Goal: Find specific page/section: Find specific page/section

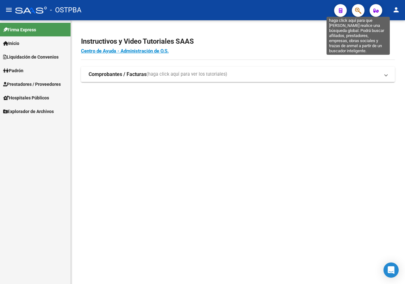
click at [360, 9] on icon "button" at bounding box center [358, 10] width 6 height 7
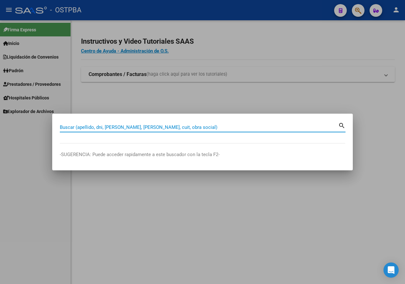
click at [157, 92] on div at bounding box center [202, 142] width 405 height 284
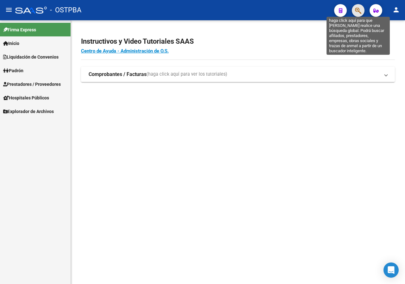
click at [359, 9] on icon "button" at bounding box center [358, 10] width 6 height 7
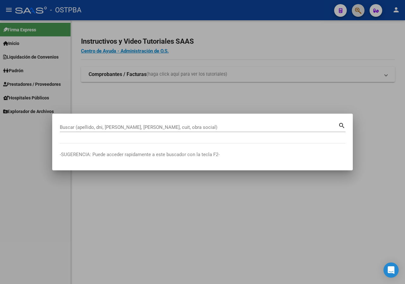
paste input "94794096"
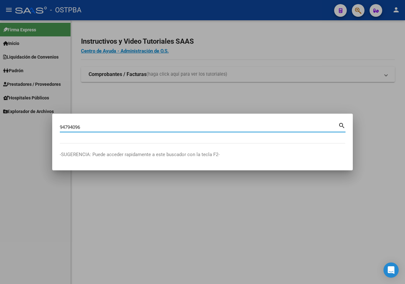
type input "94794096"
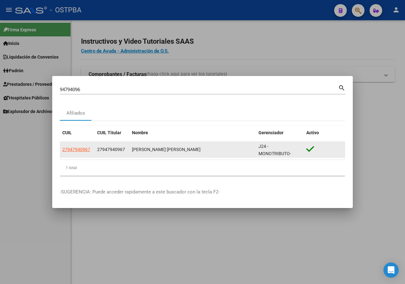
drag, startPoint x: 133, startPoint y: 150, endPoint x: 199, endPoint y: 145, distance: 65.4
click at [199, 145] on datatable-body-cell "[PERSON_NAME] [PERSON_NAME]" at bounding box center [192, 150] width 127 height 16
click at [144, 145] on datatable-body-cell "[PERSON_NAME] [PERSON_NAME]" at bounding box center [192, 150] width 127 height 16
copy div "[PERSON_NAME] [PERSON_NAME]"
drag, startPoint x: 131, startPoint y: 150, endPoint x: 189, endPoint y: 148, distance: 58.5
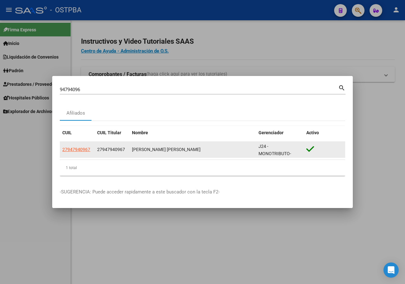
click at [189, 148] on datatable-body-cell "[PERSON_NAME] [PERSON_NAME]" at bounding box center [192, 150] width 127 height 16
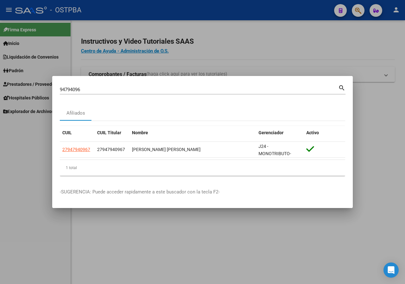
click at [102, 90] on input "94794096" at bounding box center [199, 90] width 278 height 6
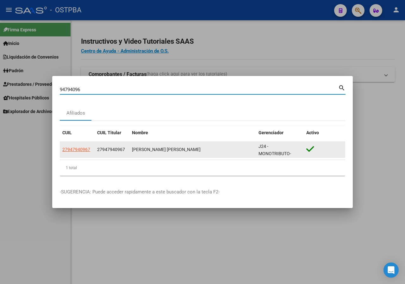
click at [78, 152] on app-link-go-to "27947940967" at bounding box center [76, 149] width 28 height 7
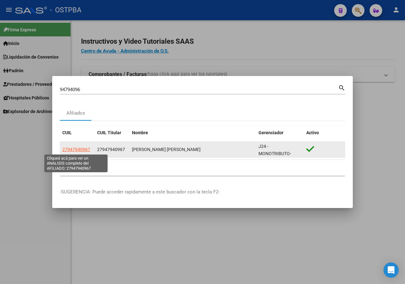
click at [78, 149] on span "27947940967" at bounding box center [76, 149] width 28 height 5
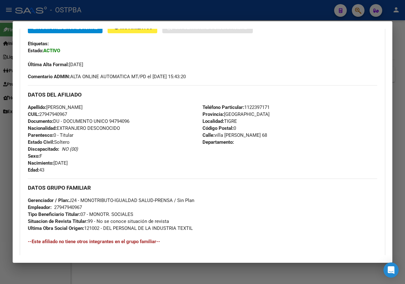
scroll to position [63, 0]
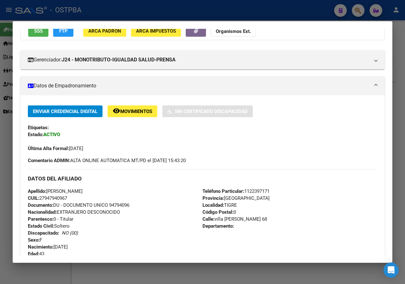
click at [0, 130] on div at bounding box center [202, 142] width 405 height 284
